Goal: Task Accomplishment & Management: Complete application form

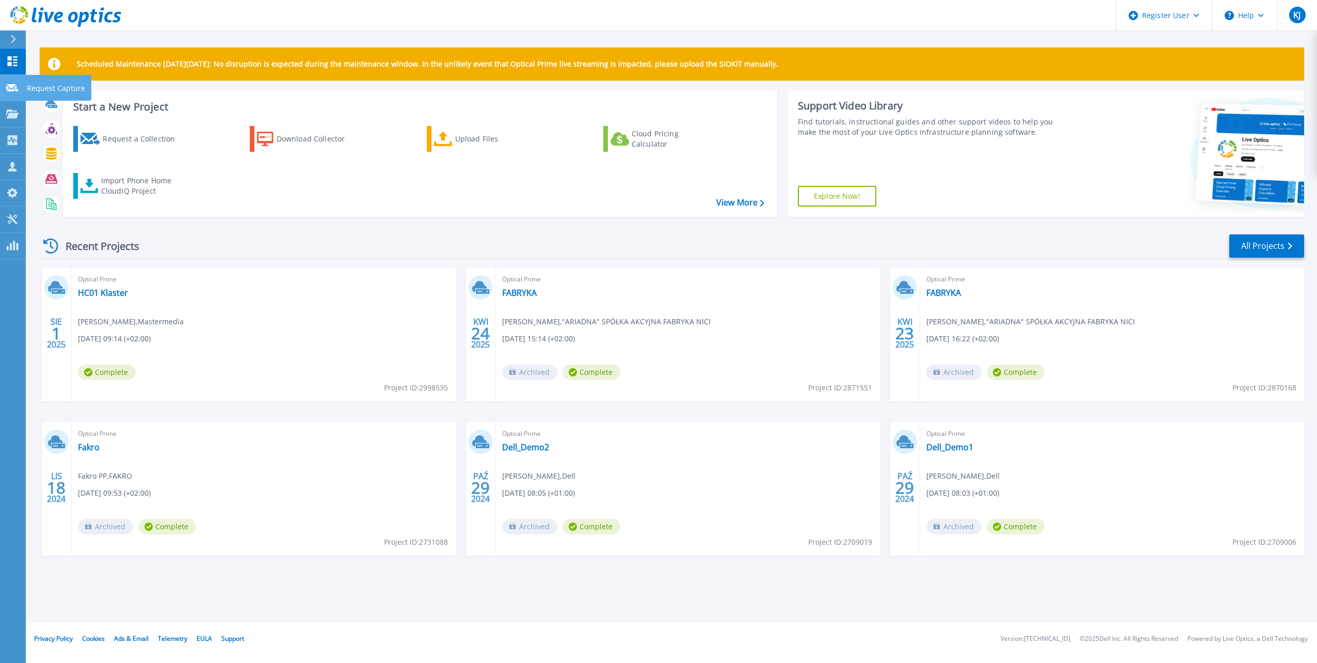
click at [14, 87] on icon at bounding box center [12, 88] width 12 height 8
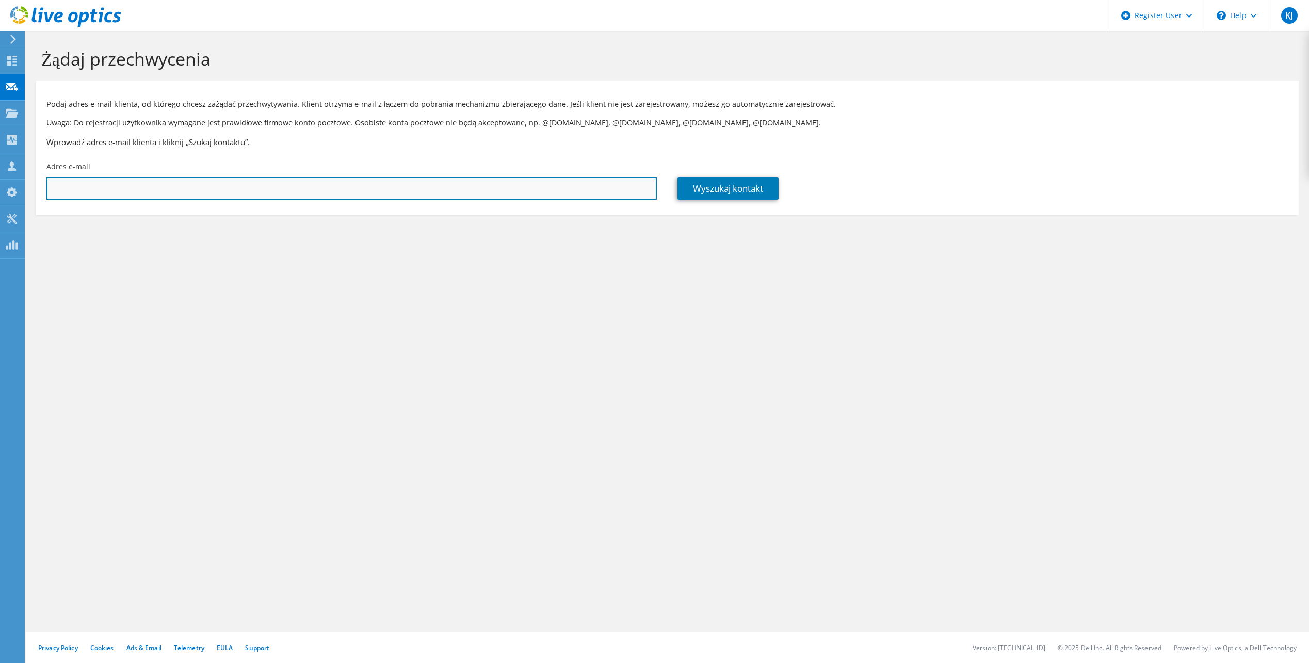
click at [121, 184] on input "text" at bounding box center [351, 188] width 610 height 23
paste input "semko.rodziewicz@ont.com.pl"
type input "semko.rodziewicz@ont.com.pl"
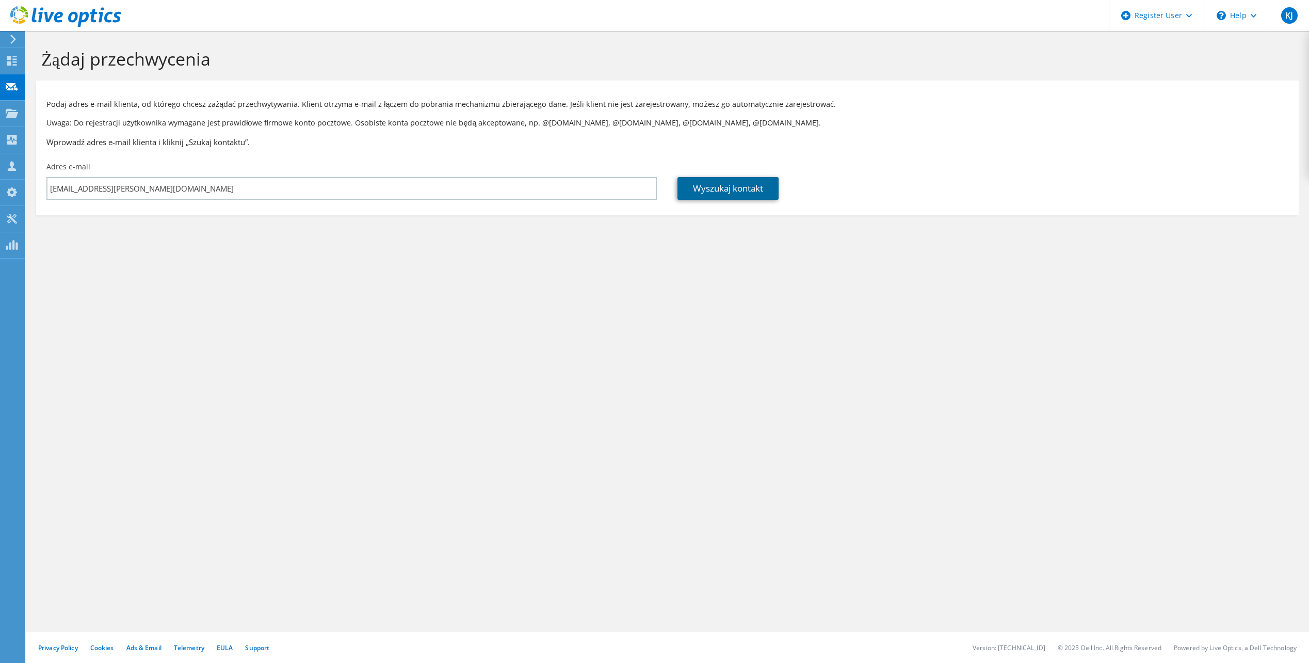
click at [747, 184] on link "Wyszukaj kontakt" at bounding box center [727, 188] width 101 height 23
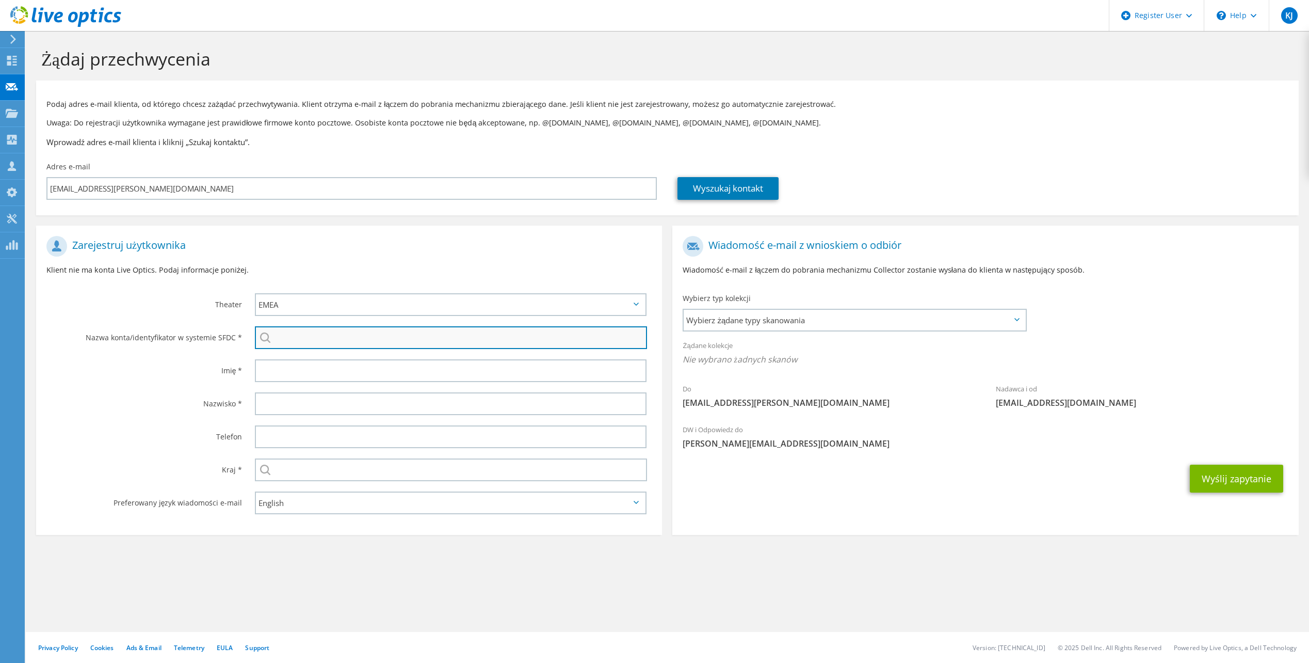
click at [310, 340] on input "search" at bounding box center [451, 337] width 392 height 23
paste input "Oprogramowanie Naukowo-Techniczne sp. z o.o."
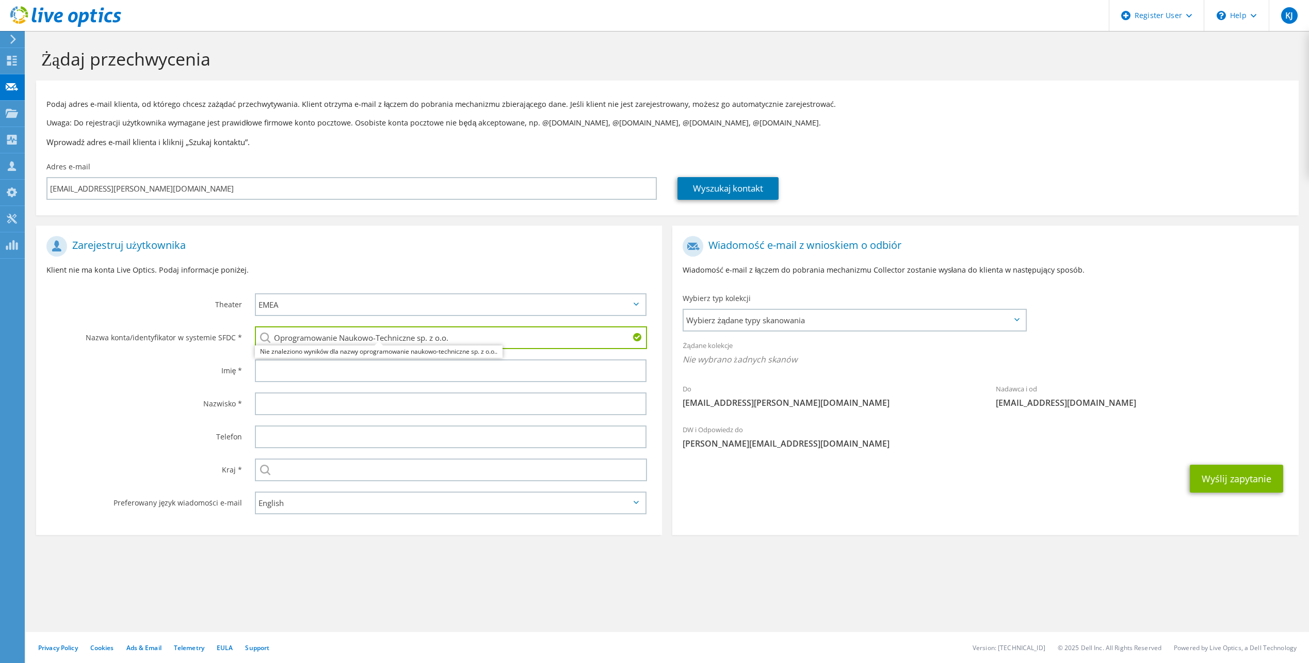
type input "Oprogramowanie Naukowo-Techniczne sp. z o.o."
click at [118, 397] on label "Nazwisko *" at bounding box center [144, 400] width 196 height 17
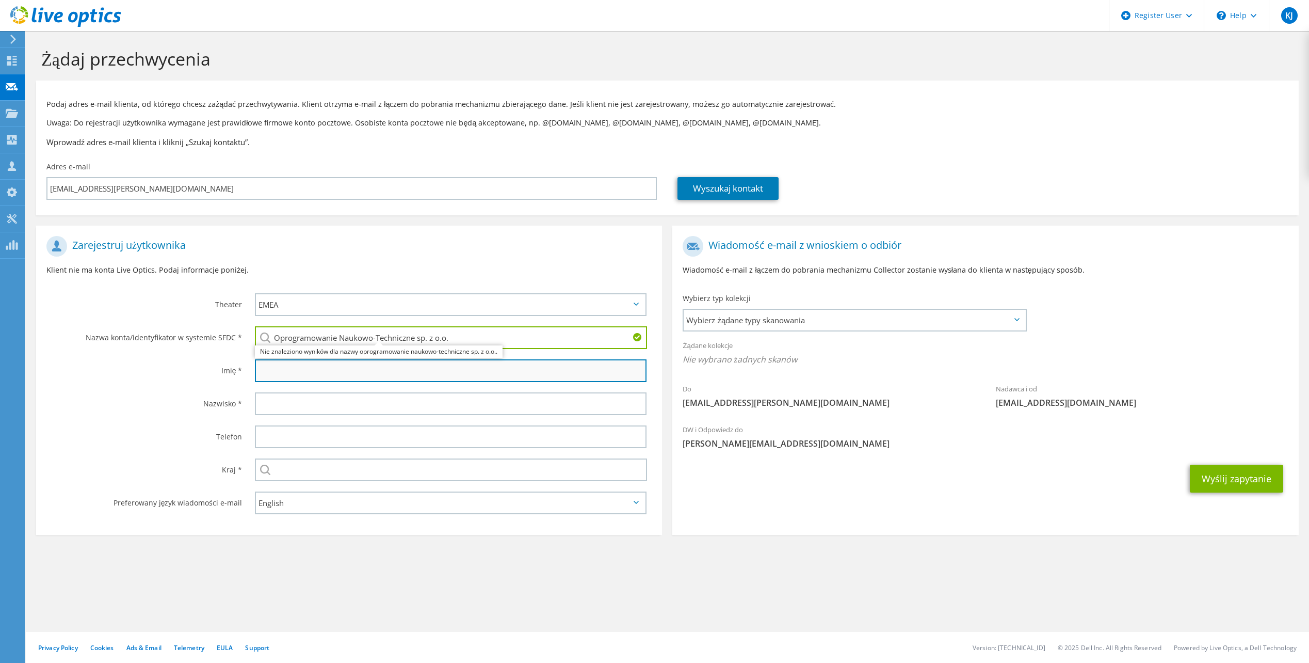
click at [307, 374] on input "text" at bounding box center [451, 370] width 392 height 23
type input "Semko"
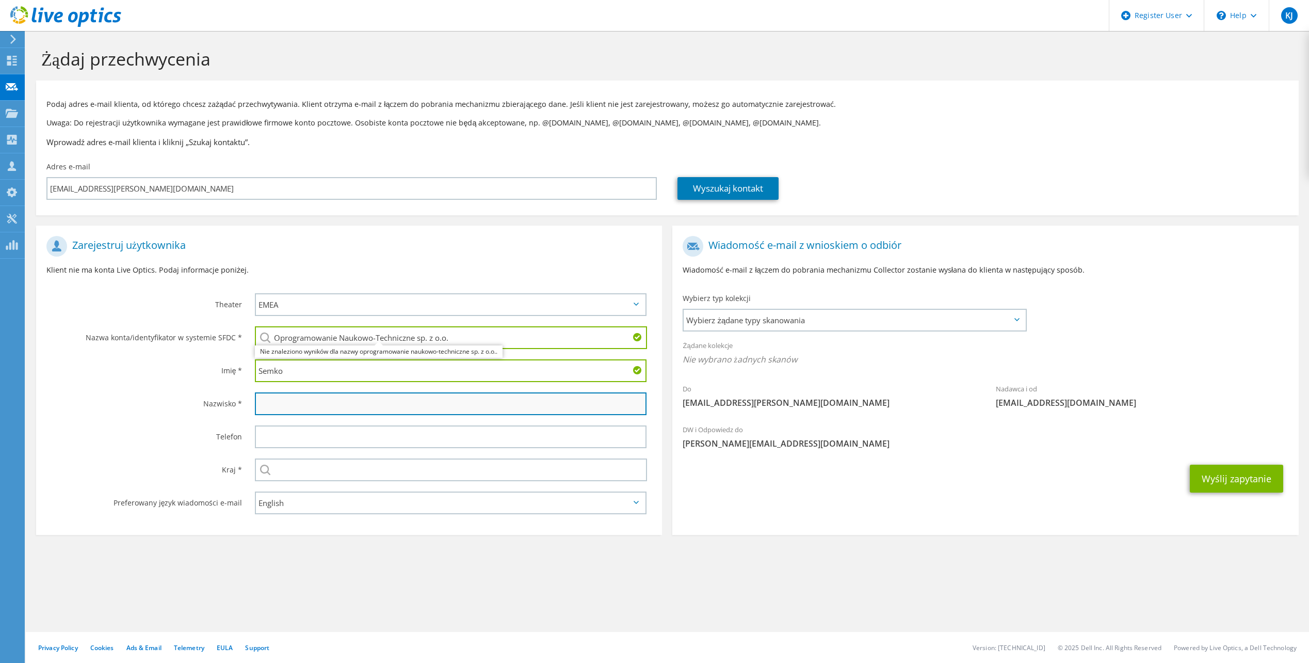
click at [309, 396] on input "text" at bounding box center [451, 403] width 392 height 23
click at [320, 406] on input "Rodzi" at bounding box center [451, 403] width 392 height 23
type input "Rodziewicz"
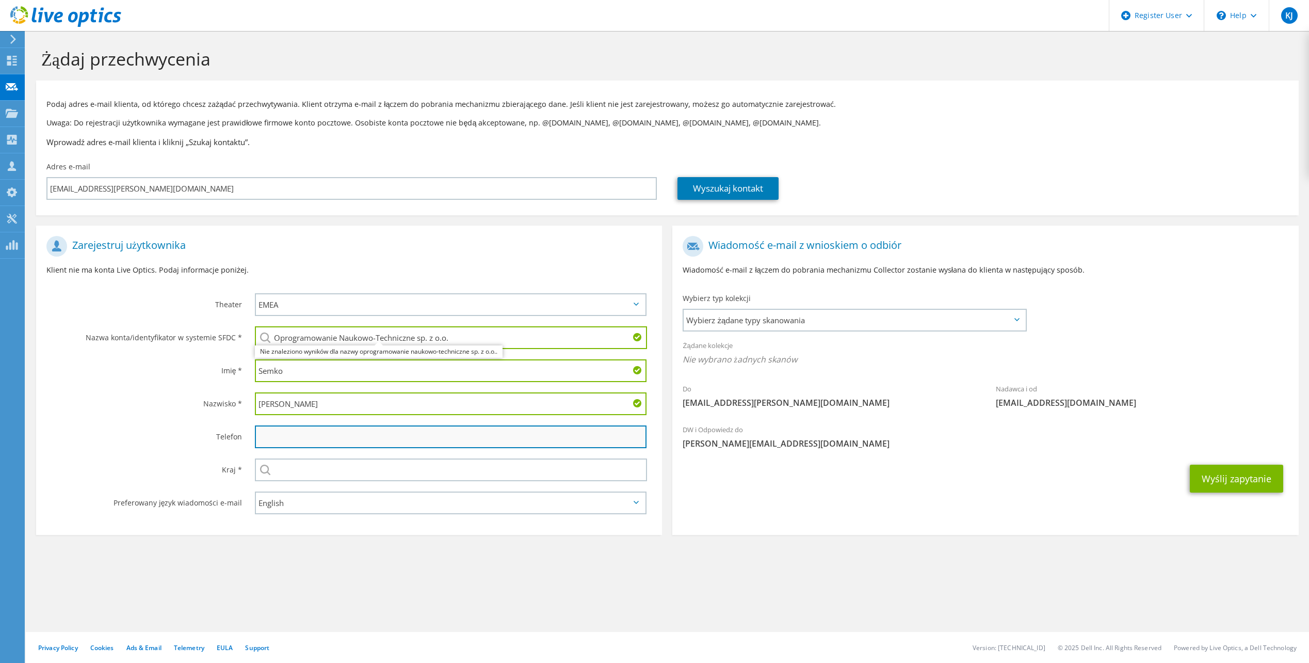
click at [290, 433] on input "text" at bounding box center [451, 436] width 392 height 23
click at [331, 438] on input "text" at bounding box center [451, 436] width 392 height 23
paste input "537 522 131"
type input "537 522 131"
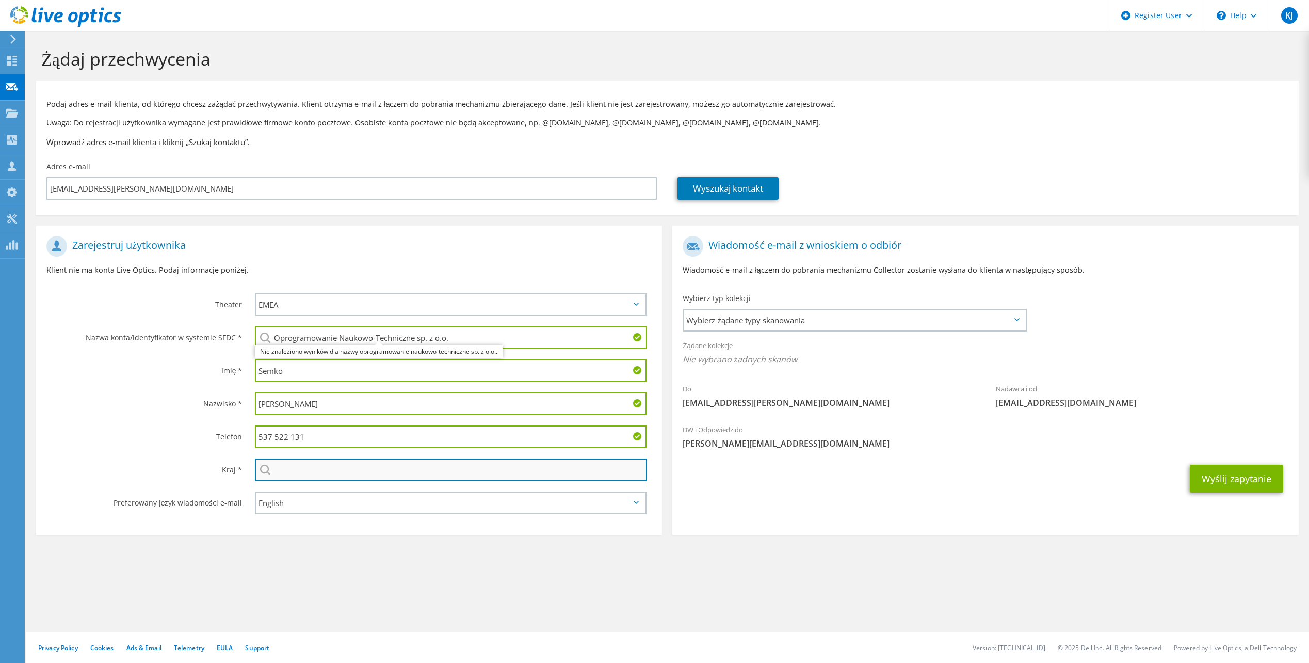
click at [329, 468] on input "text" at bounding box center [451, 469] width 392 height 23
click at [285, 501] on li "Polska" at bounding box center [450, 502] width 391 height 14
type input "Polska"
click at [860, 318] on span "Wybierz żądane typy skanowania" at bounding box center [854, 320] width 341 height 21
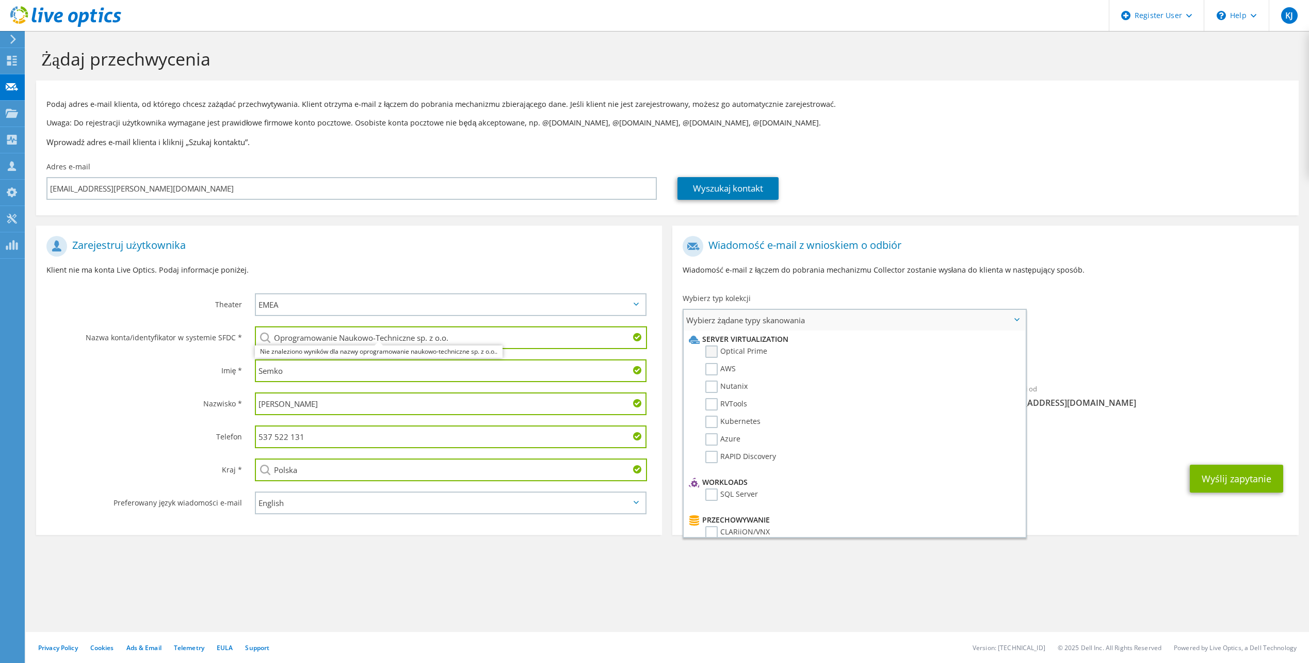
click at [714, 350] on label "Optical Prime" at bounding box center [736, 351] width 62 height 12
click at [0, 0] on input "Optical Prime" at bounding box center [0, 0] width 0 height 0
click at [710, 520] on label "Dokumentacja" at bounding box center [737, 520] width 64 height 12
click at [0, 0] on input "Dokumentacja" at bounding box center [0, 0] width 0 height 0
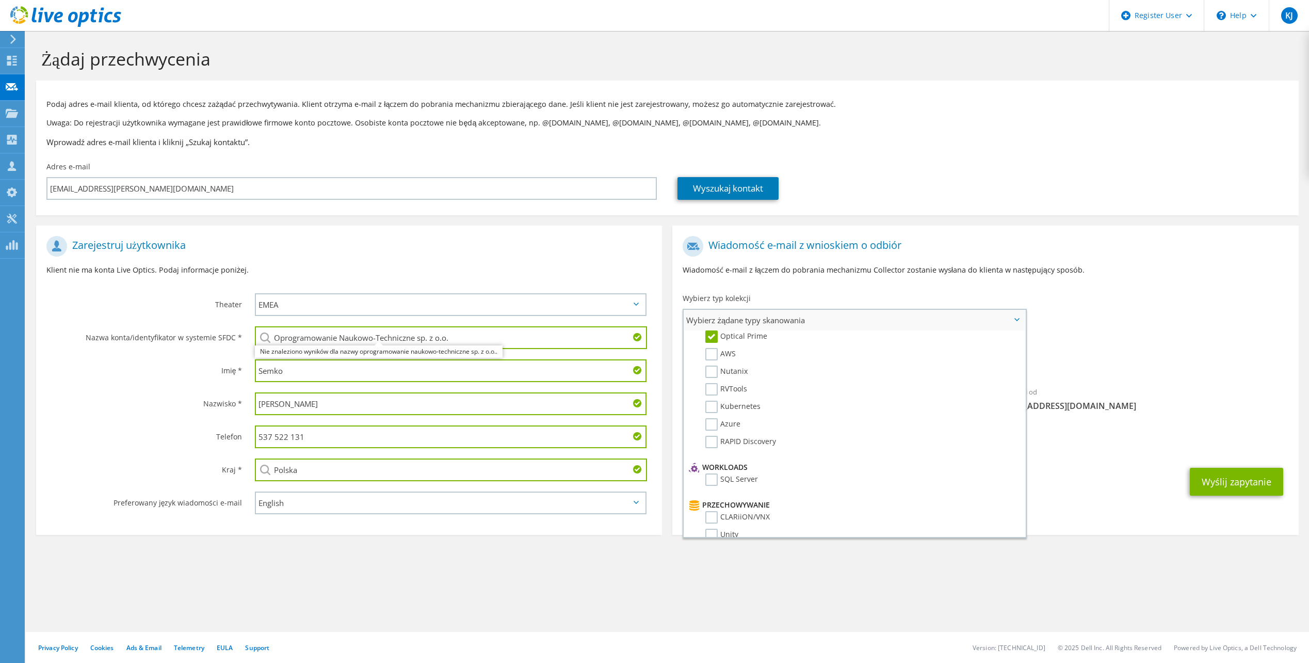
scroll to position [0, 0]
click at [1158, 325] on div "Do semko.rodziewicz@ont.com.pl Nadawca i od liveoptics@liveoptics.com" at bounding box center [985, 326] width 626 height 191
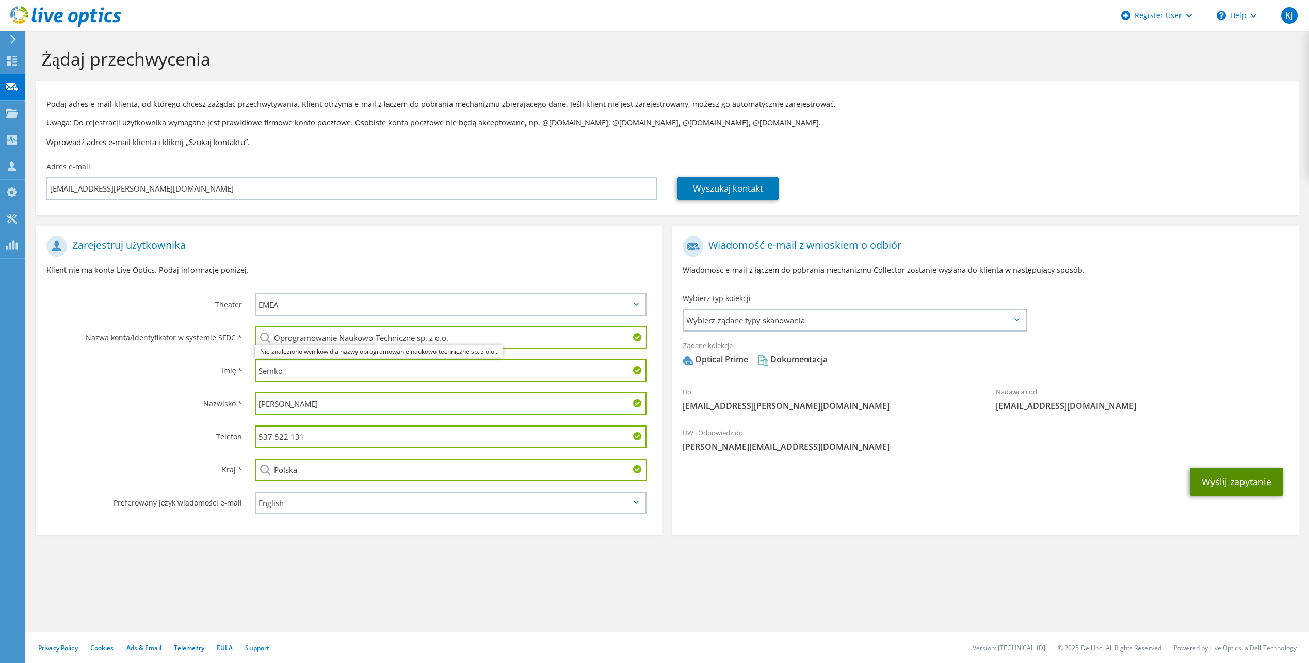
click at [1246, 481] on button "Wyślij zapytanie" at bounding box center [1236, 481] width 93 height 28
